Goal: Task Accomplishment & Management: Complete application form

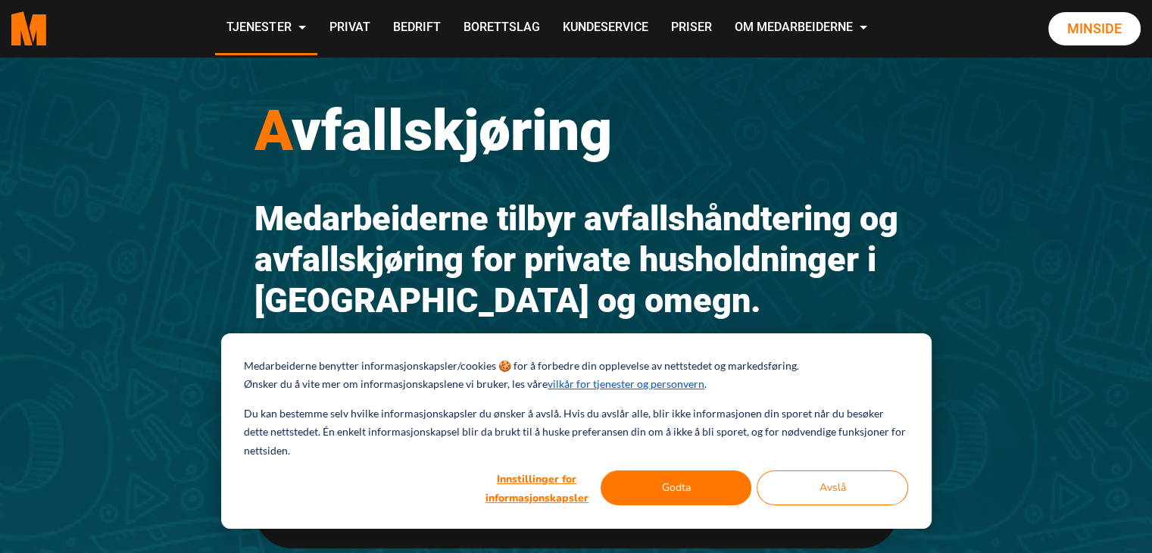
scroll to position [76, 0]
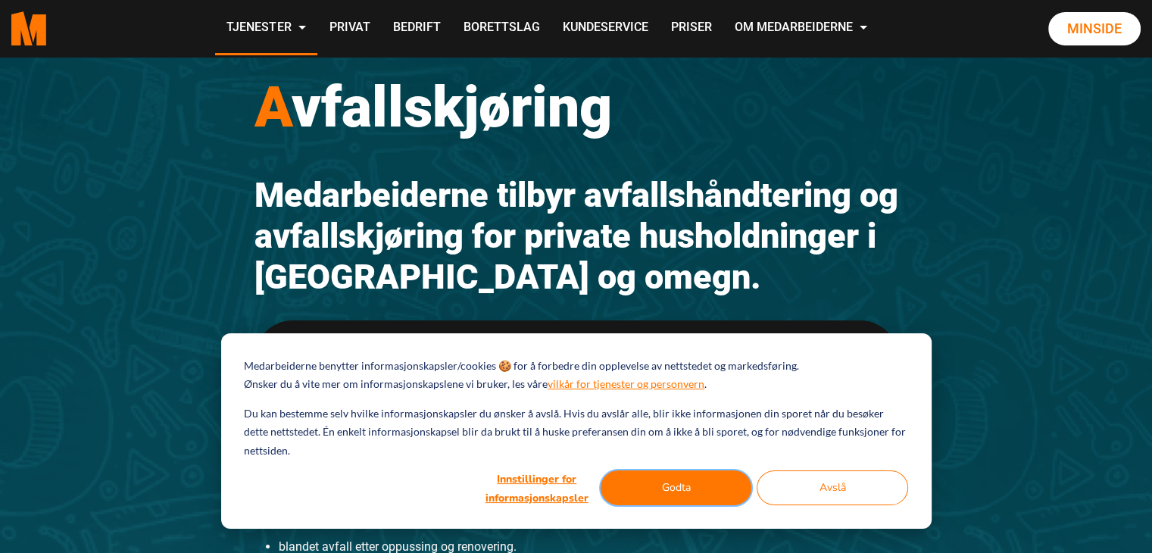
click at [661, 488] on button "Godta" at bounding box center [677, 487] width 152 height 35
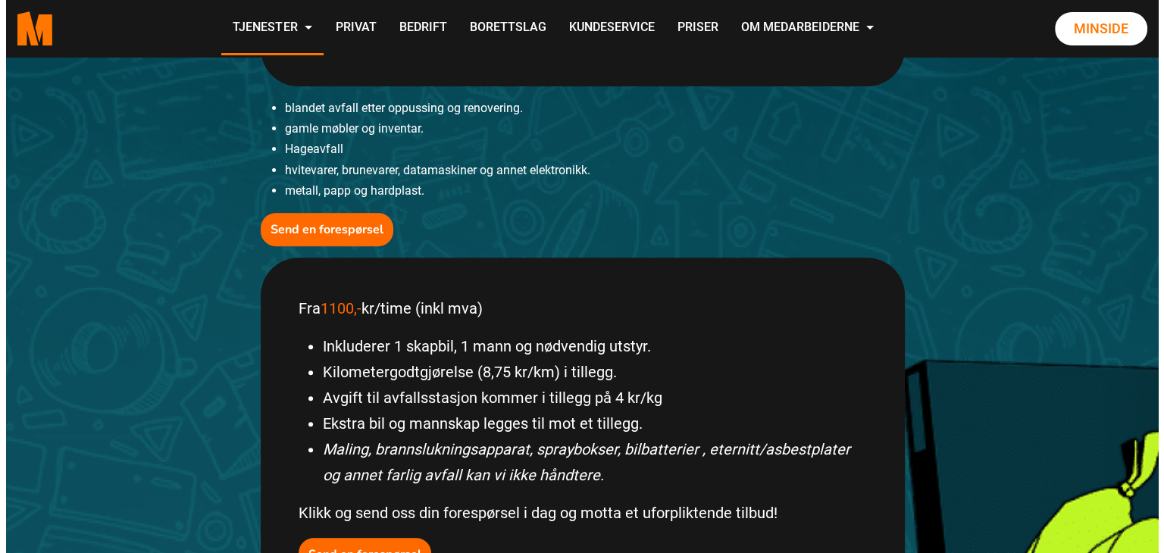
scroll to position [606, 0]
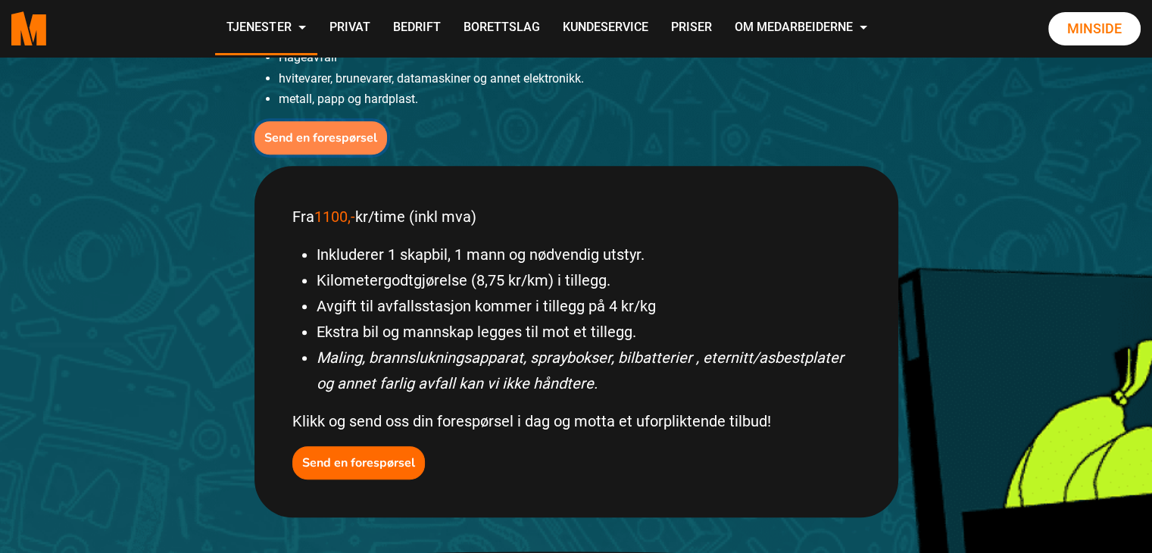
click at [303, 141] on b "Send en forespørsel" at bounding box center [320, 138] width 113 height 17
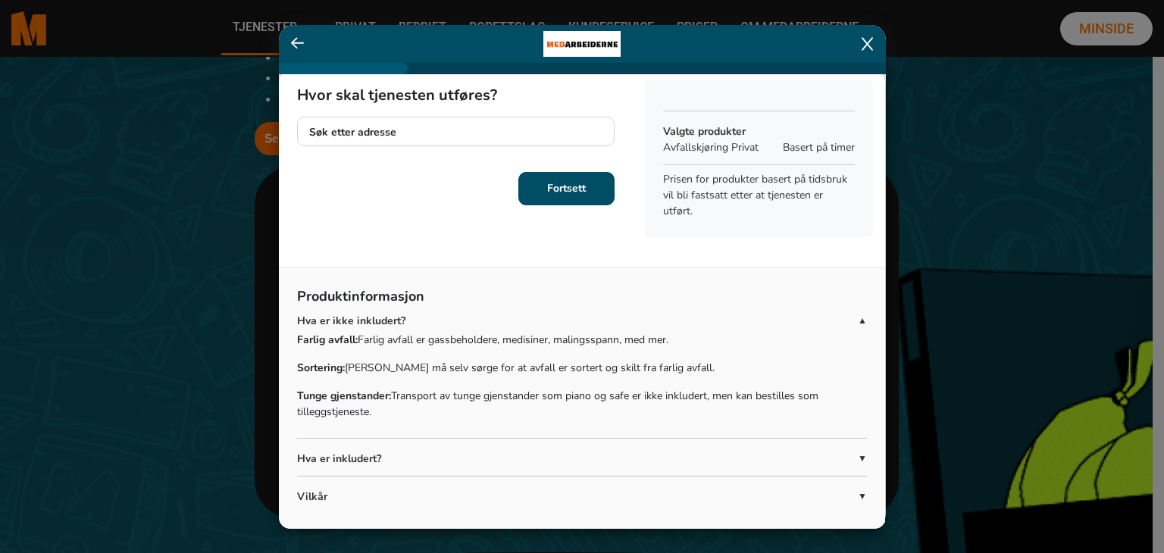
scroll to position [0, 0]
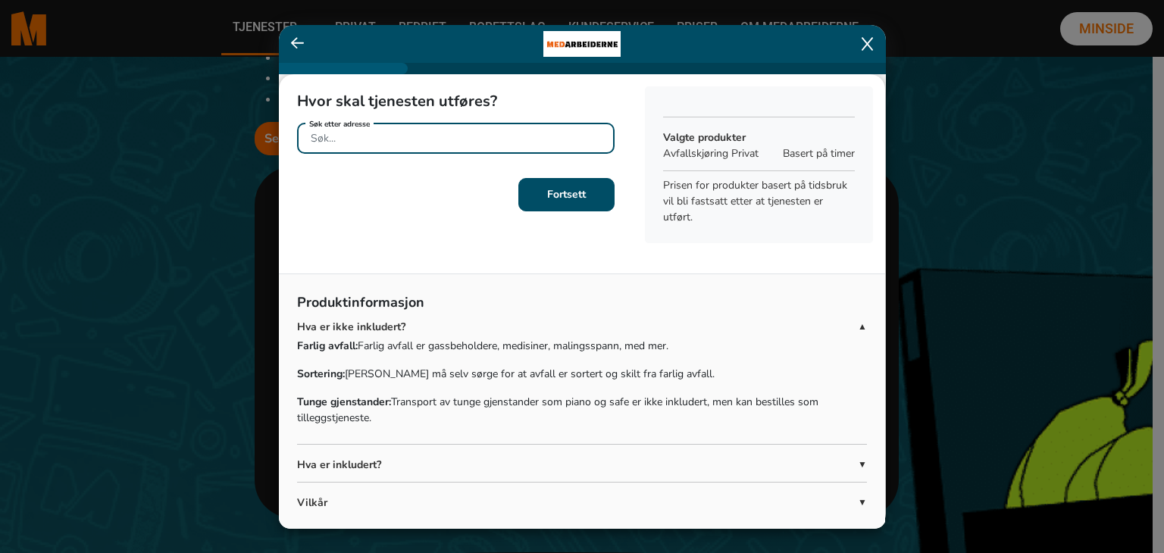
click at [358, 139] on input "Søk etter adresse" at bounding box center [455, 138] width 317 height 31
type input "Figgs vei 6"
click at [562, 196] on b "Fortsett" at bounding box center [566, 194] width 39 height 14
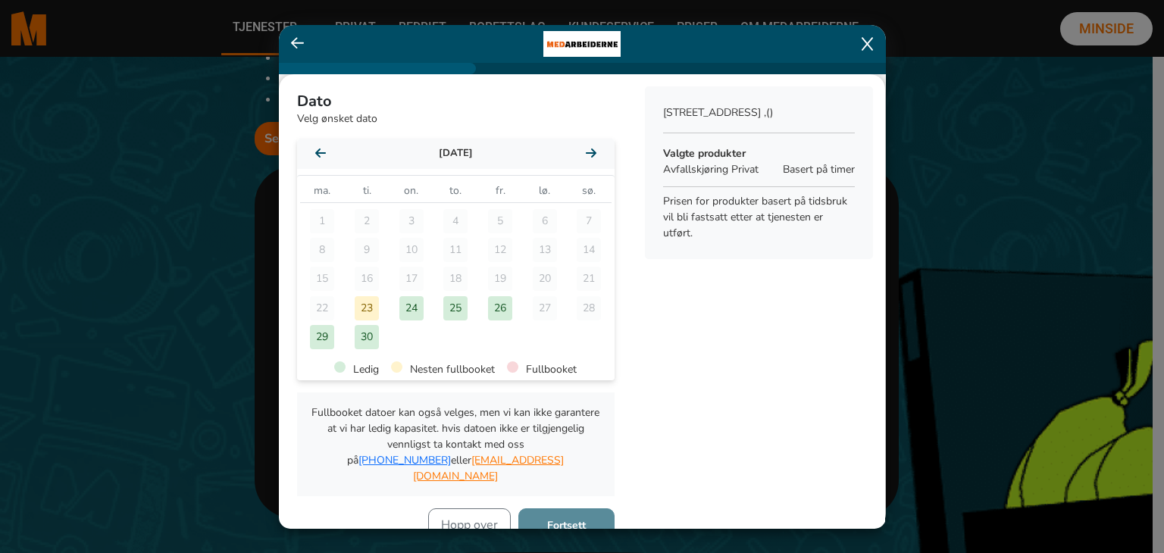
click at [295, 43] on icon at bounding box center [298, 43] width 14 height 15
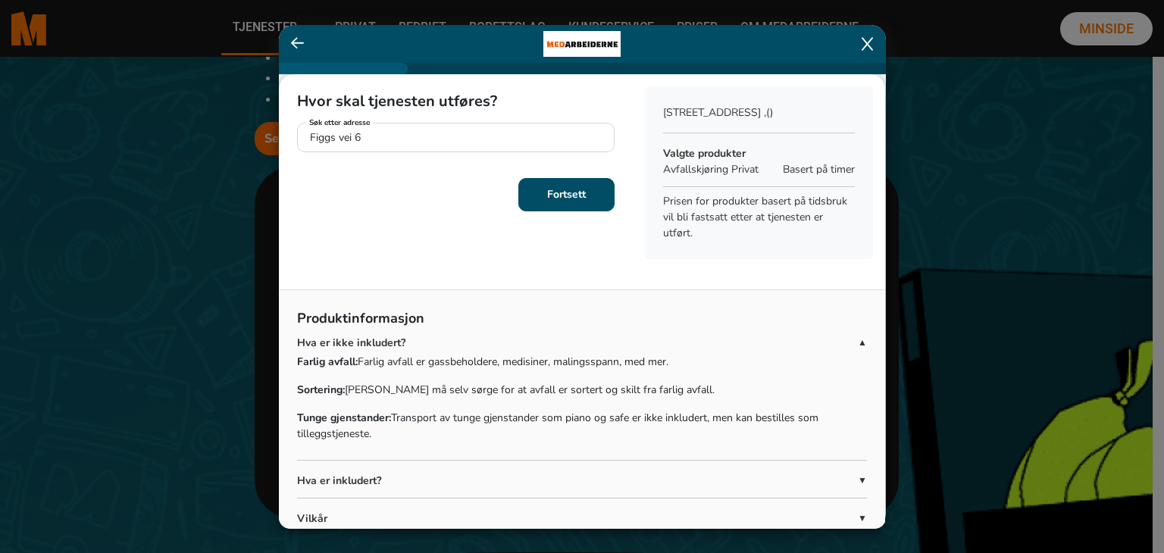
click at [862, 49] on icon at bounding box center [866, 44] width 11 height 14
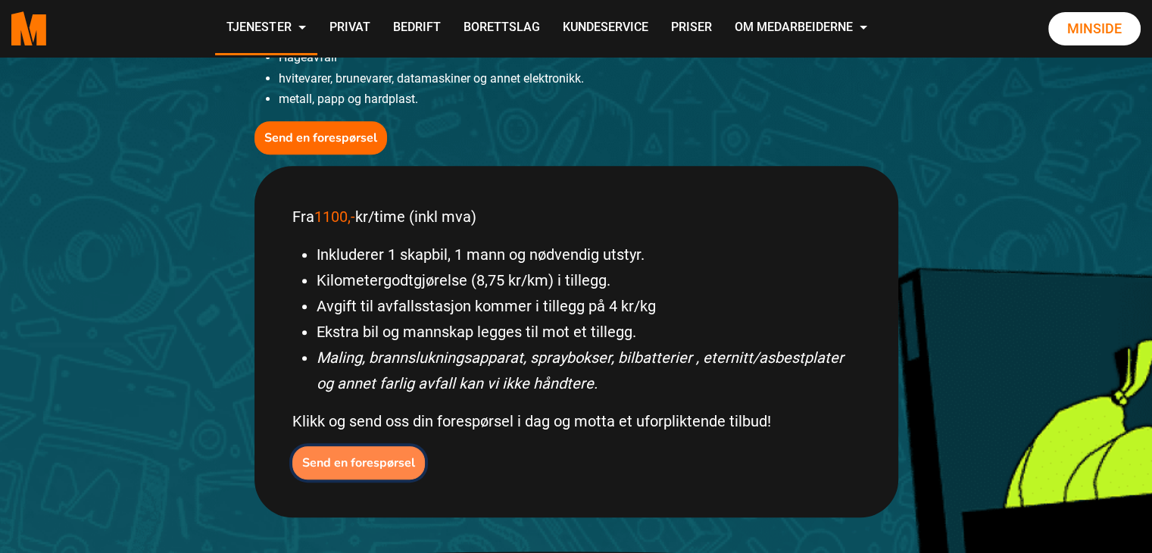
click at [373, 464] on b "Send en forespørsel" at bounding box center [358, 463] width 113 height 17
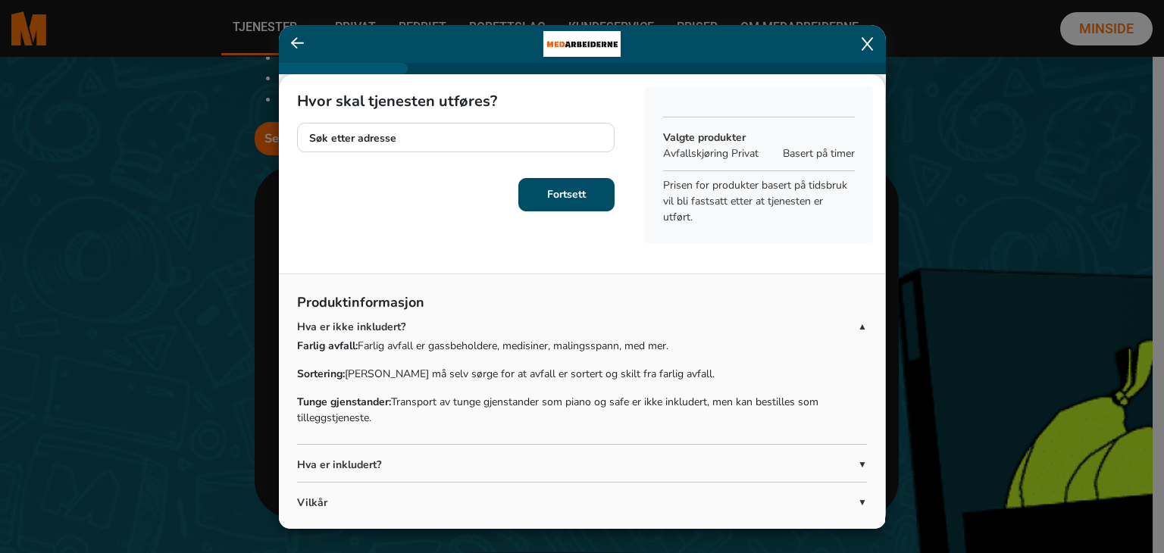
click at [867, 45] on icon at bounding box center [866, 43] width 11 height 15
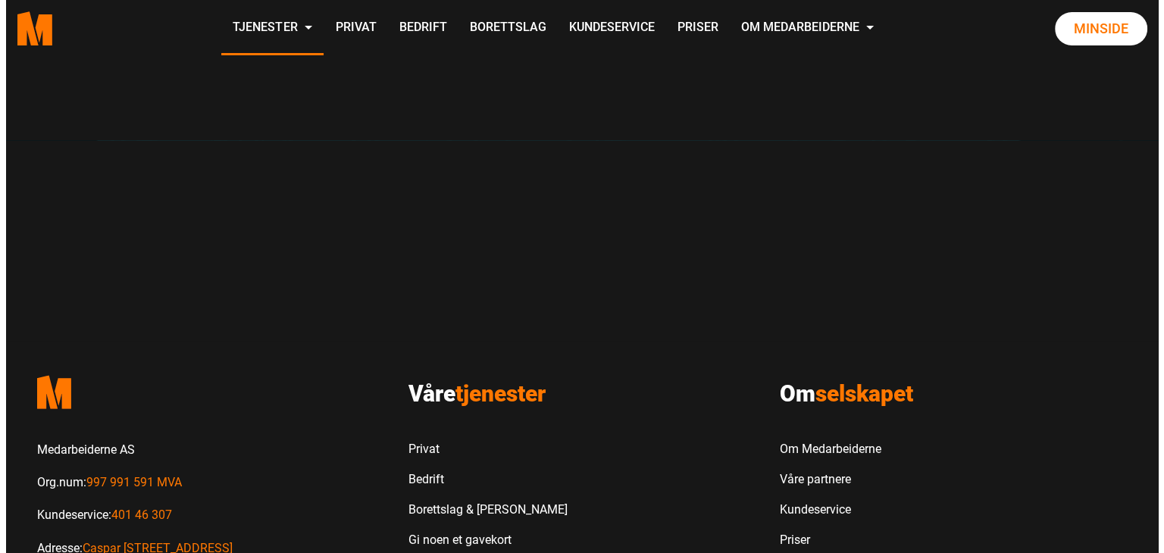
scroll to position [1371, 0]
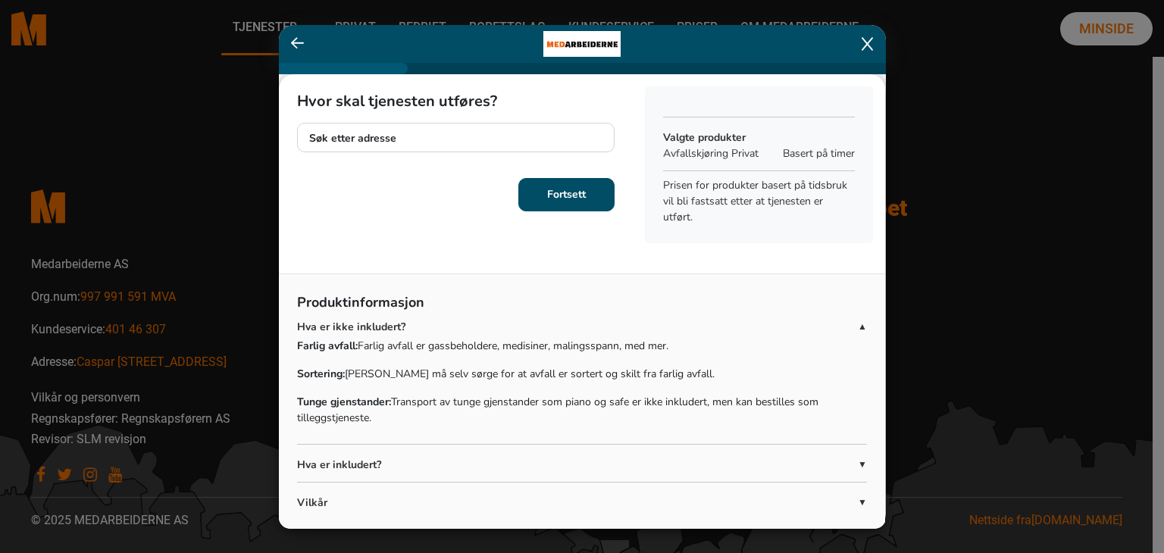
click at [123, 187] on ngb-modal-window "Hvor skal tjenesten utføres? Søk etter adresse Fortsett Sammendrag Valgte produ…" at bounding box center [582, 276] width 1164 height 553
click at [867, 45] on icon at bounding box center [866, 43] width 11 height 15
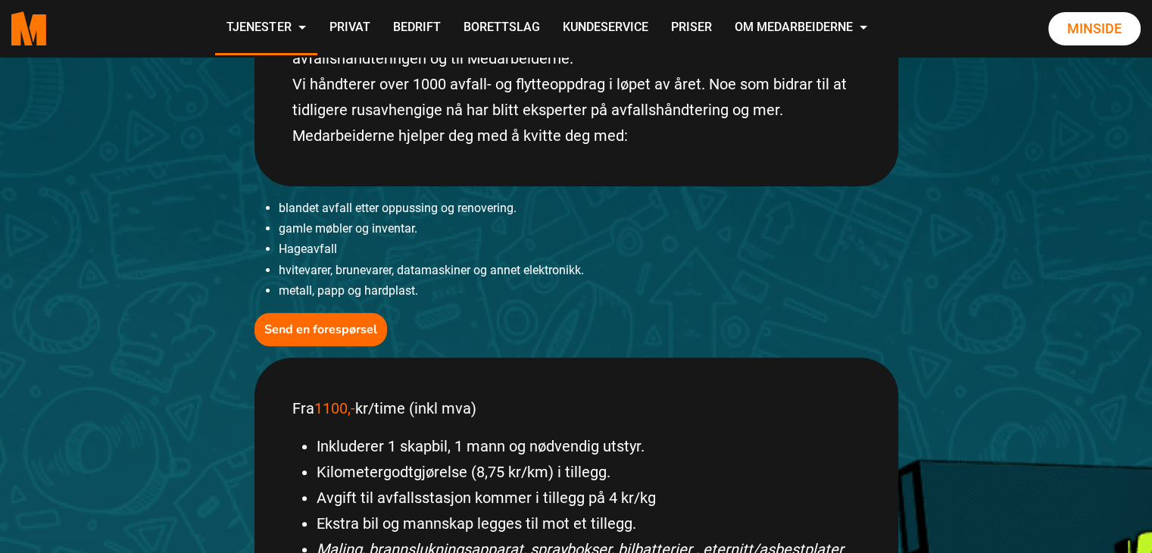
scroll to position [0, 0]
